Goal: Navigation & Orientation: Find specific page/section

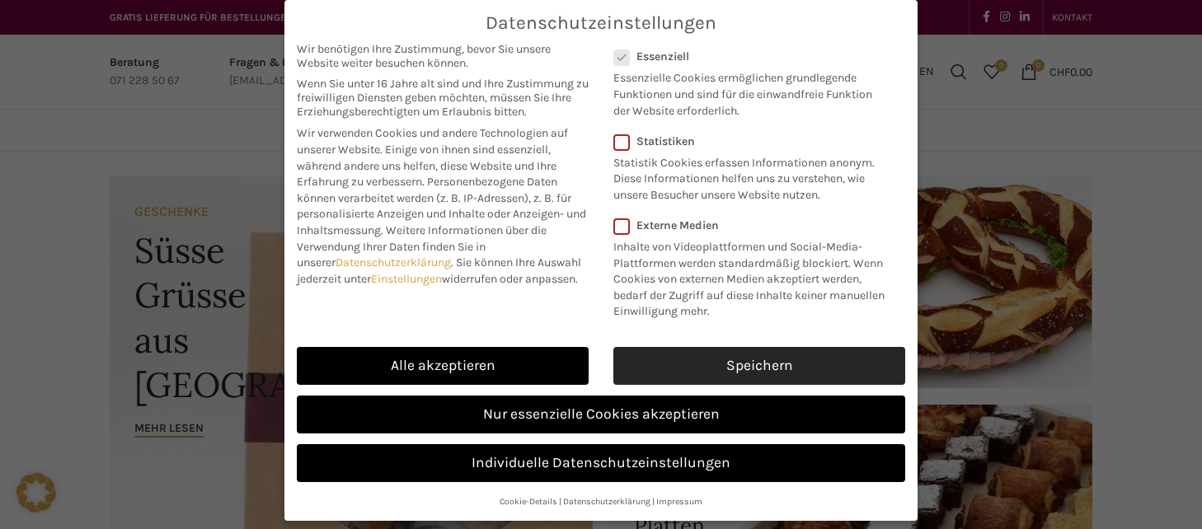
click at [738, 377] on link "Speichern" at bounding box center [759, 366] width 292 height 38
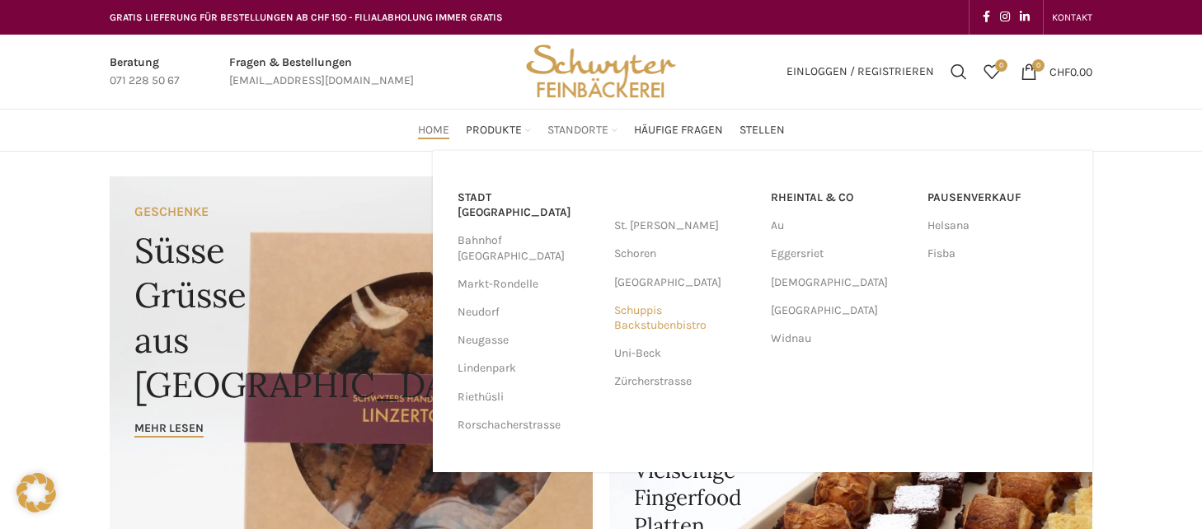
click at [658, 322] on link "Schuppis Backstubenbistro" at bounding box center [684, 318] width 140 height 43
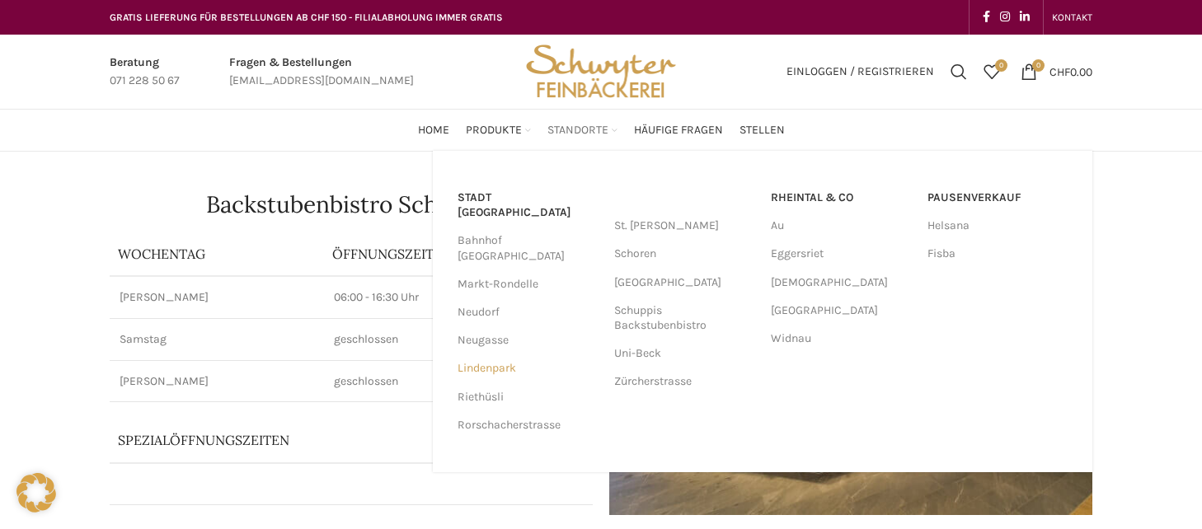
click at [491, 354] on link "Lindenpark" at bounding box center [528, 368] width 140 height 28
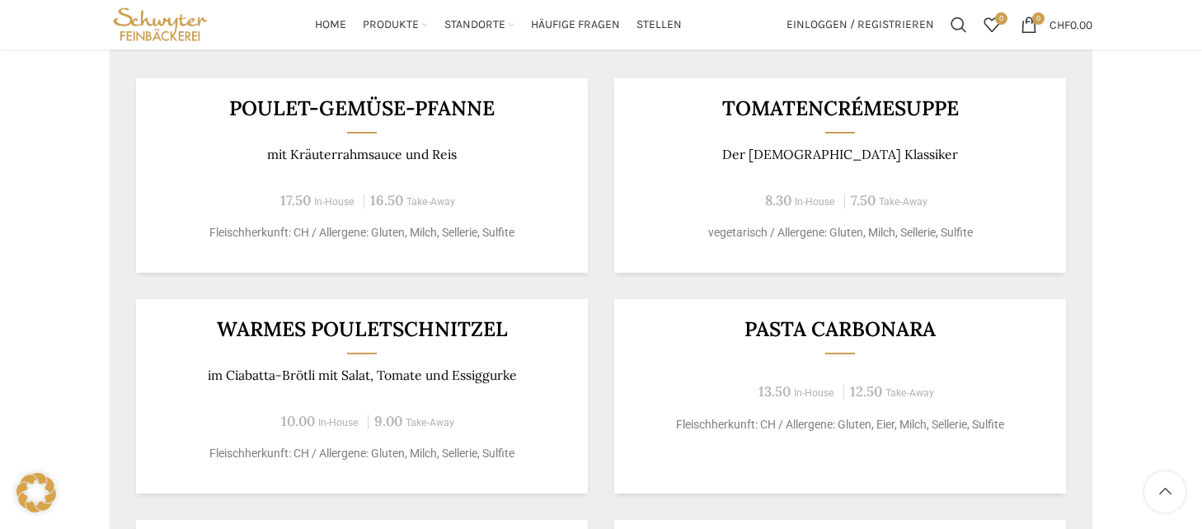
scroll to position [824, 0]
